Goal: Find specific page/section: Find specific page/section

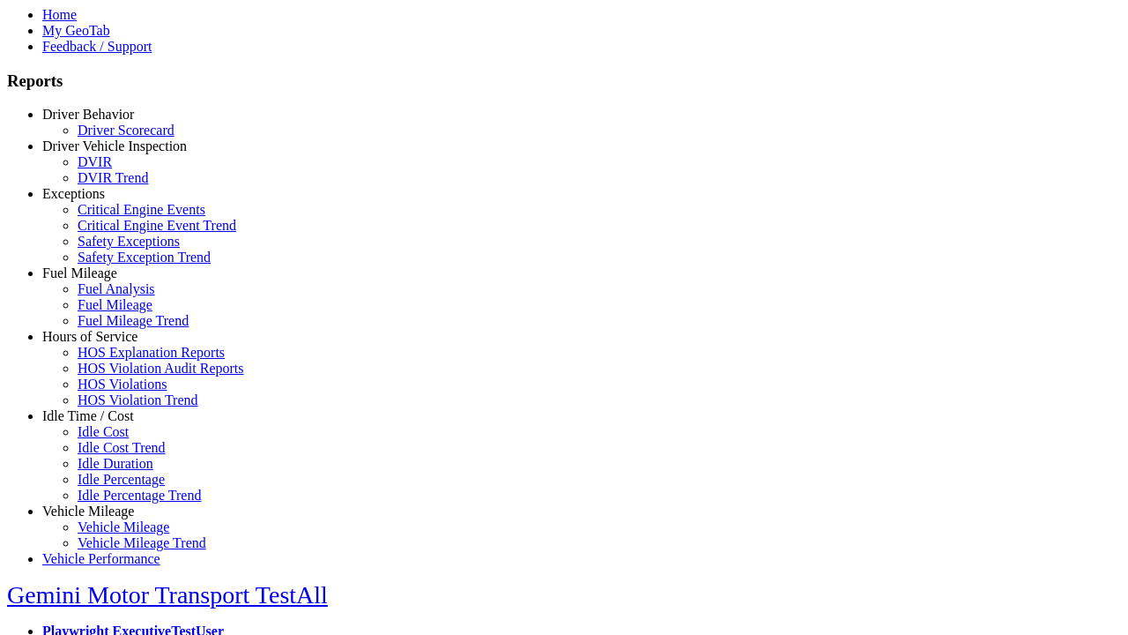
click at [101, 423] on link "Idle Time / Cost" at bounding box center [88, 415] width 92 height 15
click at [115, 455] on link "Idle Cost Trend" at bounding box center [122, 447] width 88 height 15
select select
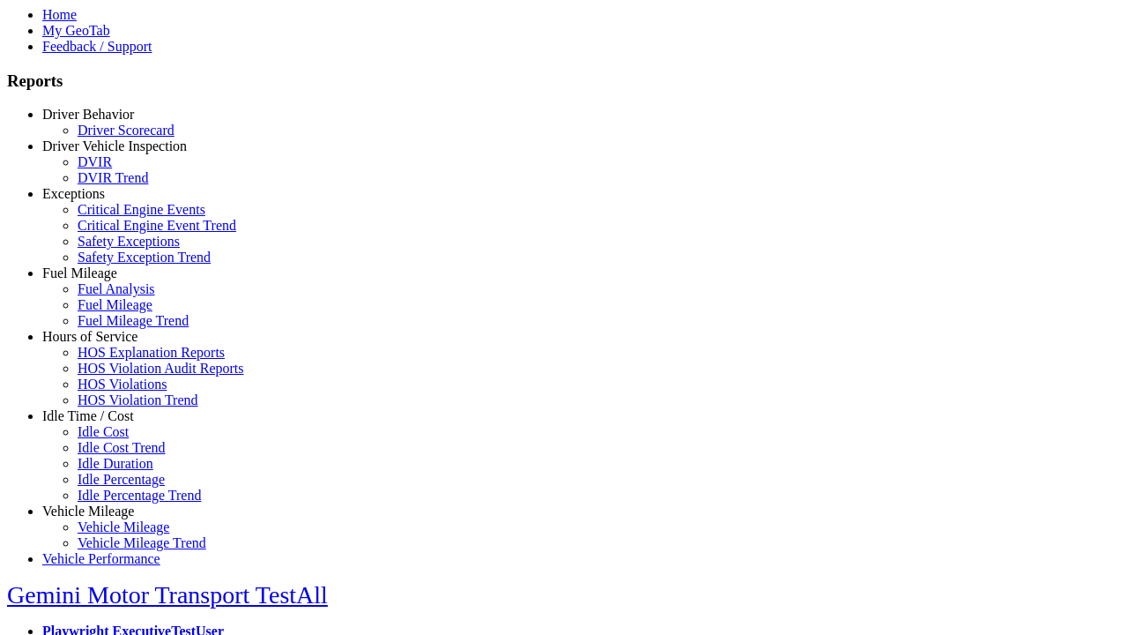
select select
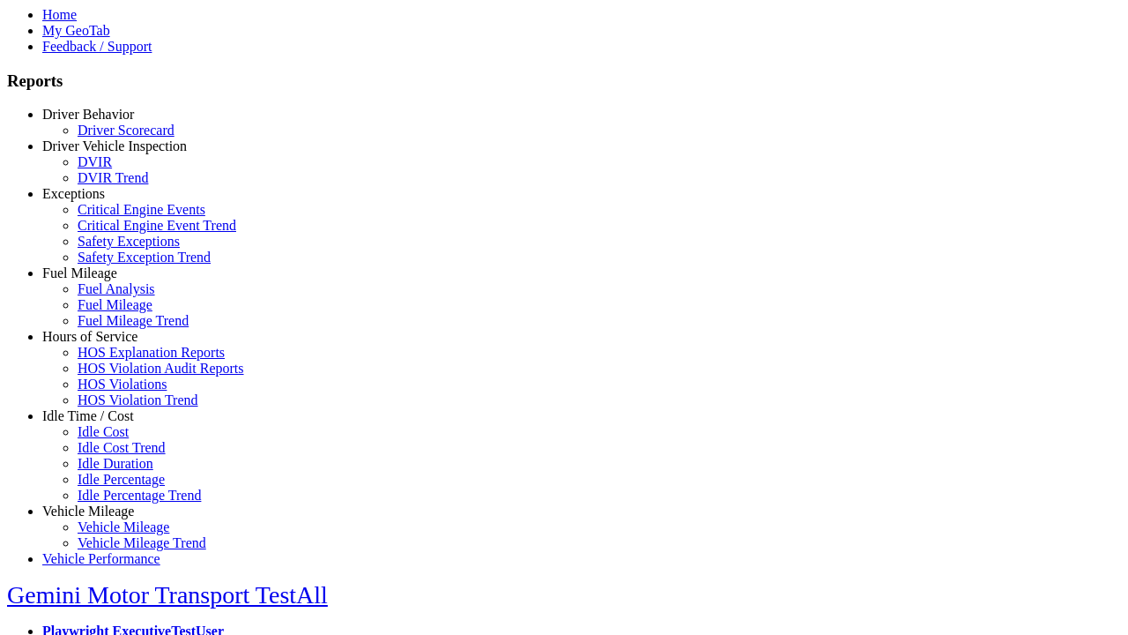
select select
